Goal: Browse casually

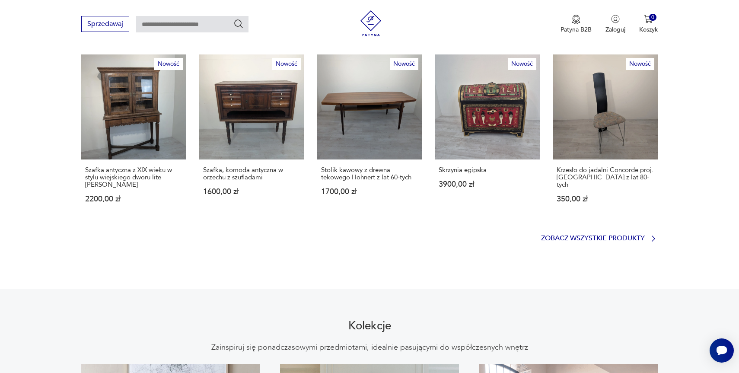
click at [617, 235] on p "Zobacz wszystkie produkty" at bounding box center [593, 238] width 104 height 6
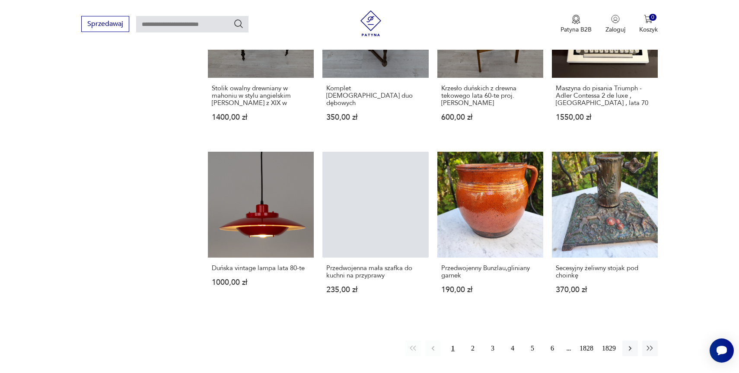
scroll to position [755, 0]
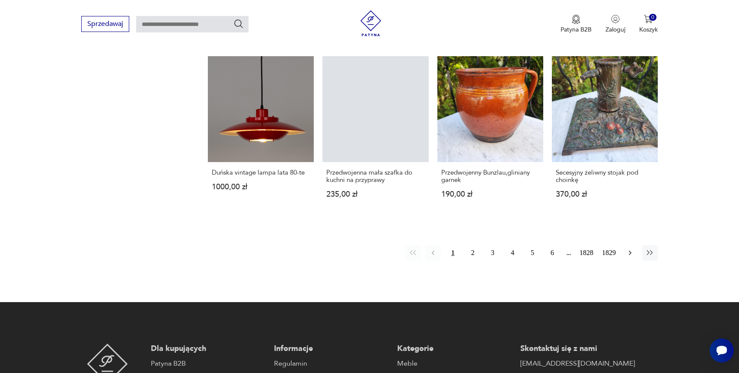
click at [629, 248] on icon "button" at bounding box center [630, 252] width 9 height 9
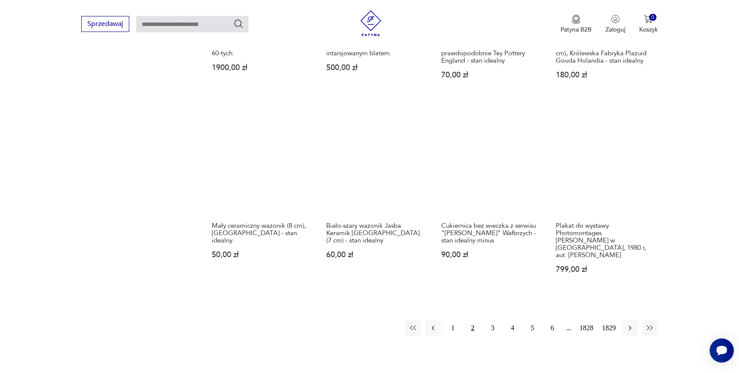
scroll to position [690, 0]
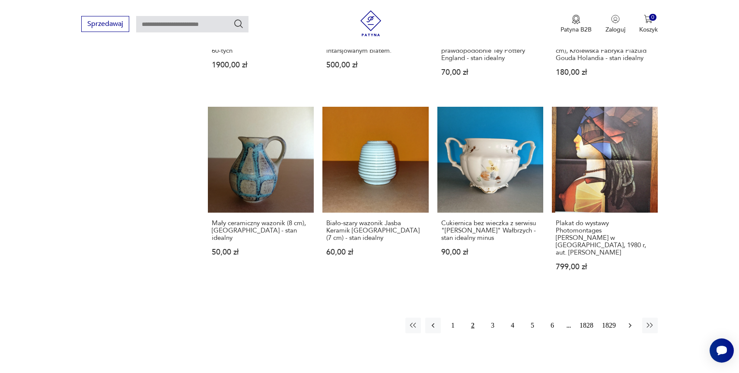
click at [627, 324] on icon "button" at bounding box center [630, 325] width 9 height 9
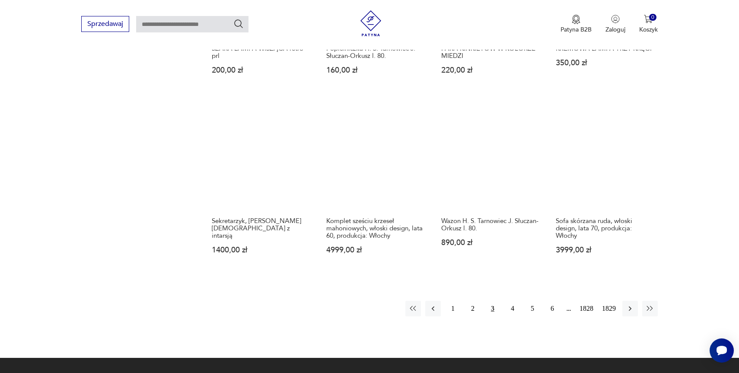
scroll to position [713, 0]
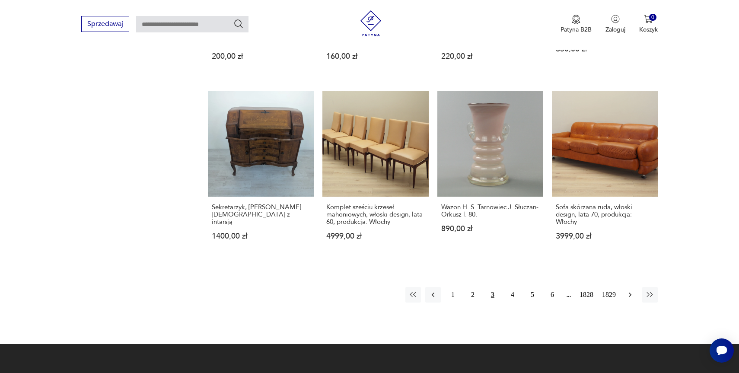
click at [629, 290] on icon "button" at bounding box center [630, 294] width 9 height 9
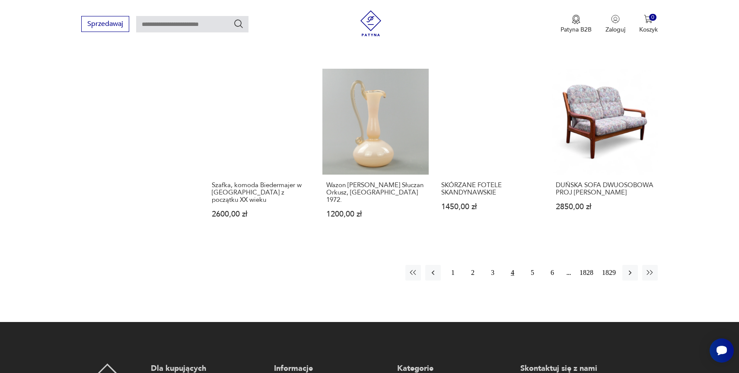
scroll to position [832, 0]
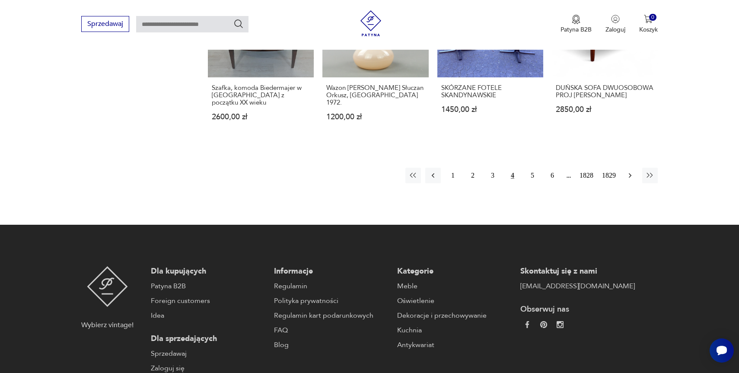
click at [632, 171] on icon "button" at bounding box center [630, 175] width 9 height 9
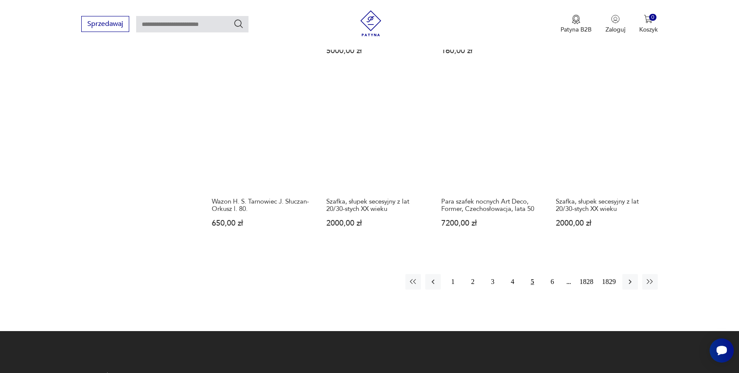
scroll to position [724, 0]
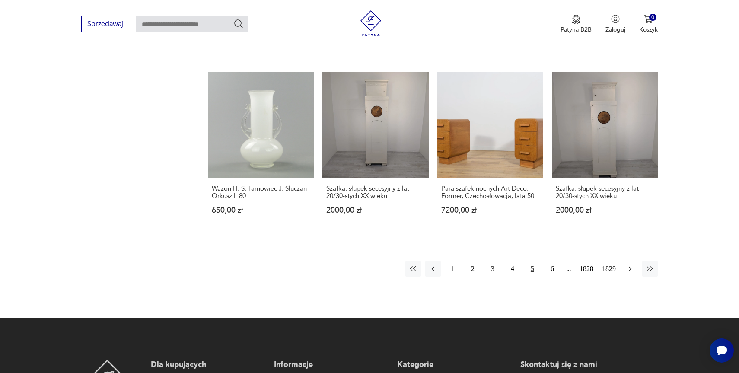
click at [631, 264] on icon "button" at bounding box center [630, 268] width 9 height 9
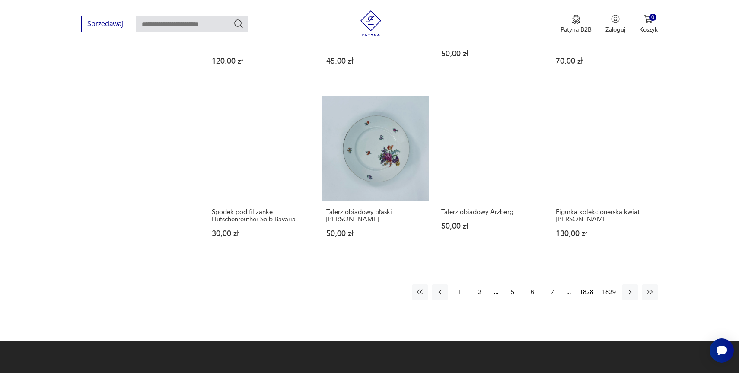
scroll to position [710, 0]
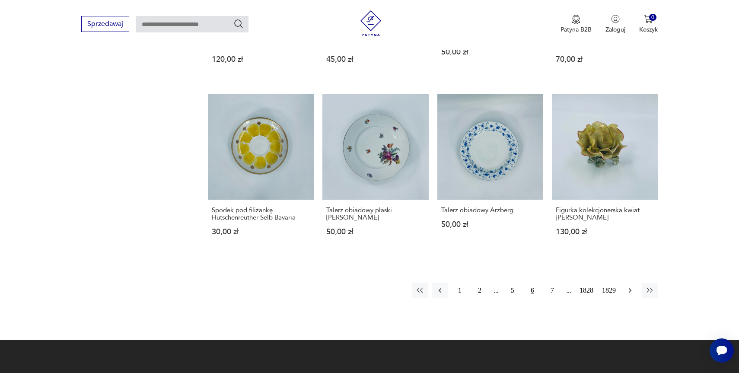
click at [630, 286] on icon "button" at bounding box center [630, 290] width 9 height 9
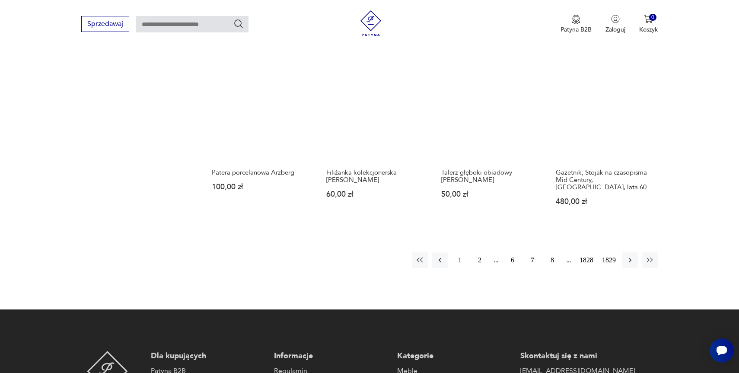
scroll to position [752, 0]
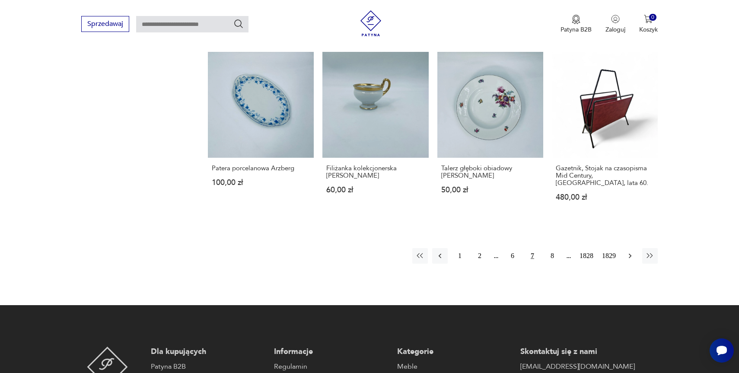
click at [633, 251] on icon "button" at bounding box center [630, 255] width 9 height 9
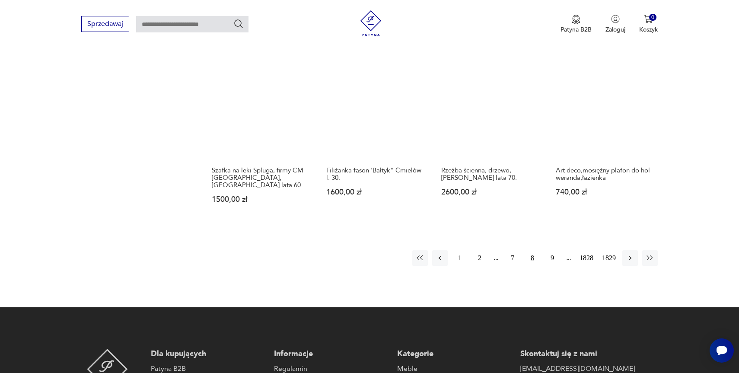
scroll to position [760, 0]
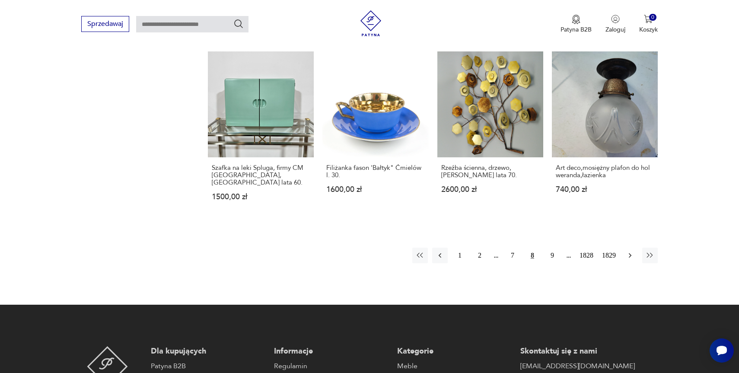
click at [628, 251] on icon "button" at bounding box center [630, 255] width 9 height 9
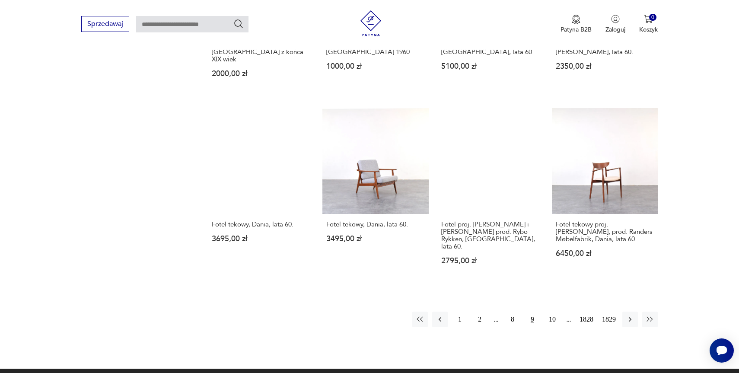
scroll to position [848, 0]
